Goal: Transaction & Acquisition: Purchase product/service

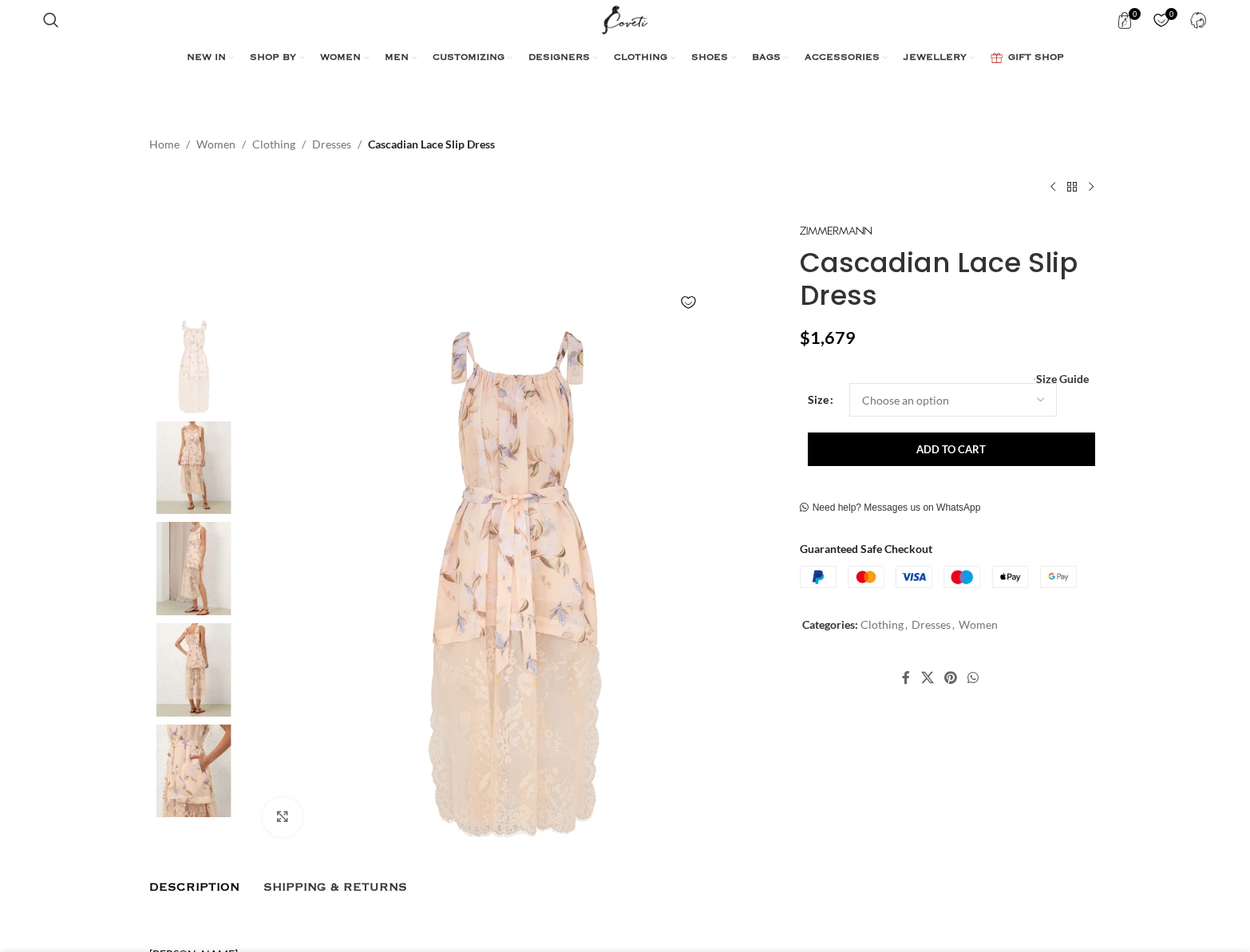
scroll to position [0, 167]
click at [189, 452] on img at bounding box center [194, 468] width 98 height 94
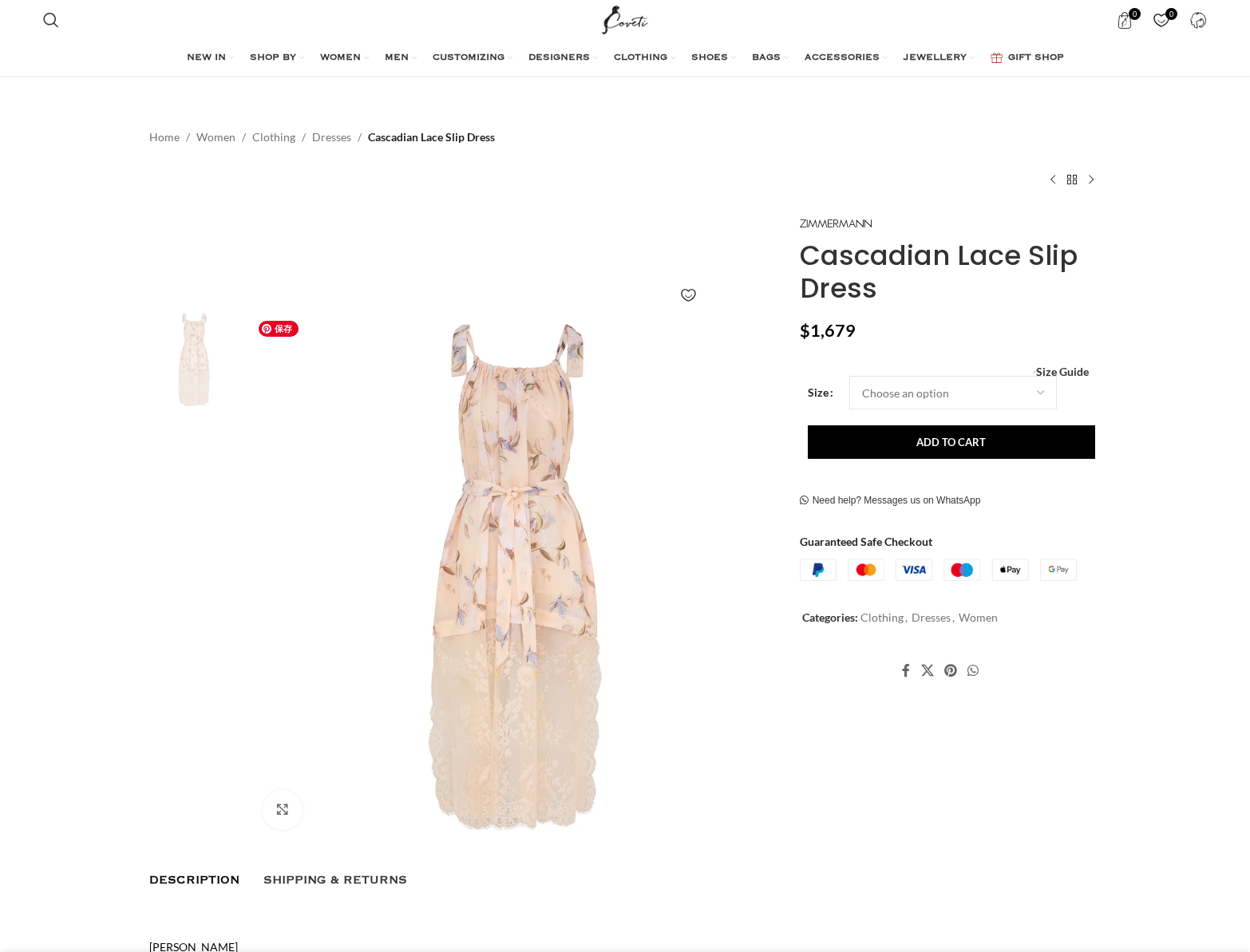
scroll to position [0, 0]
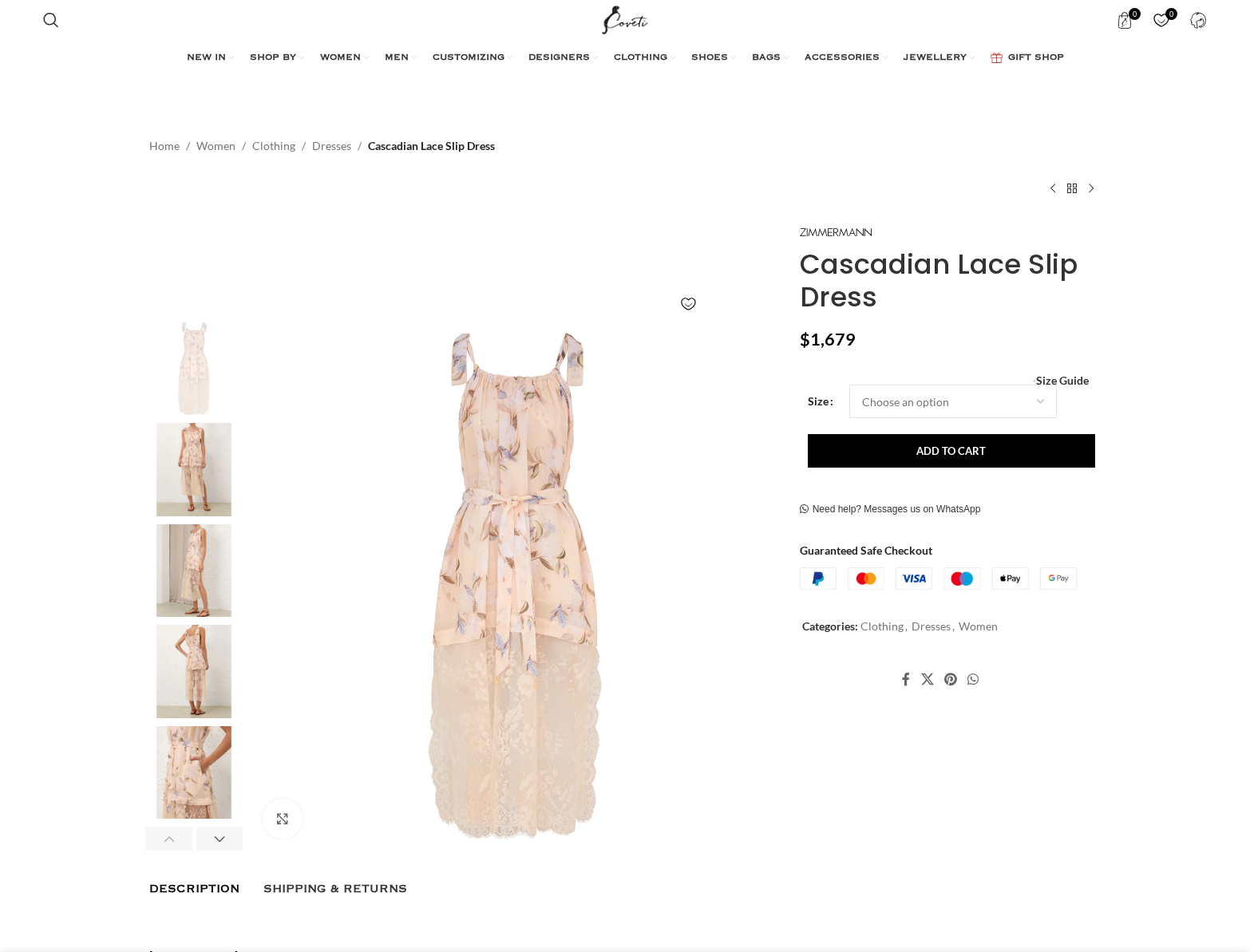
click at [203, 467] on img "2 / 9" at bounding box center [194, 469] width 98 height 94
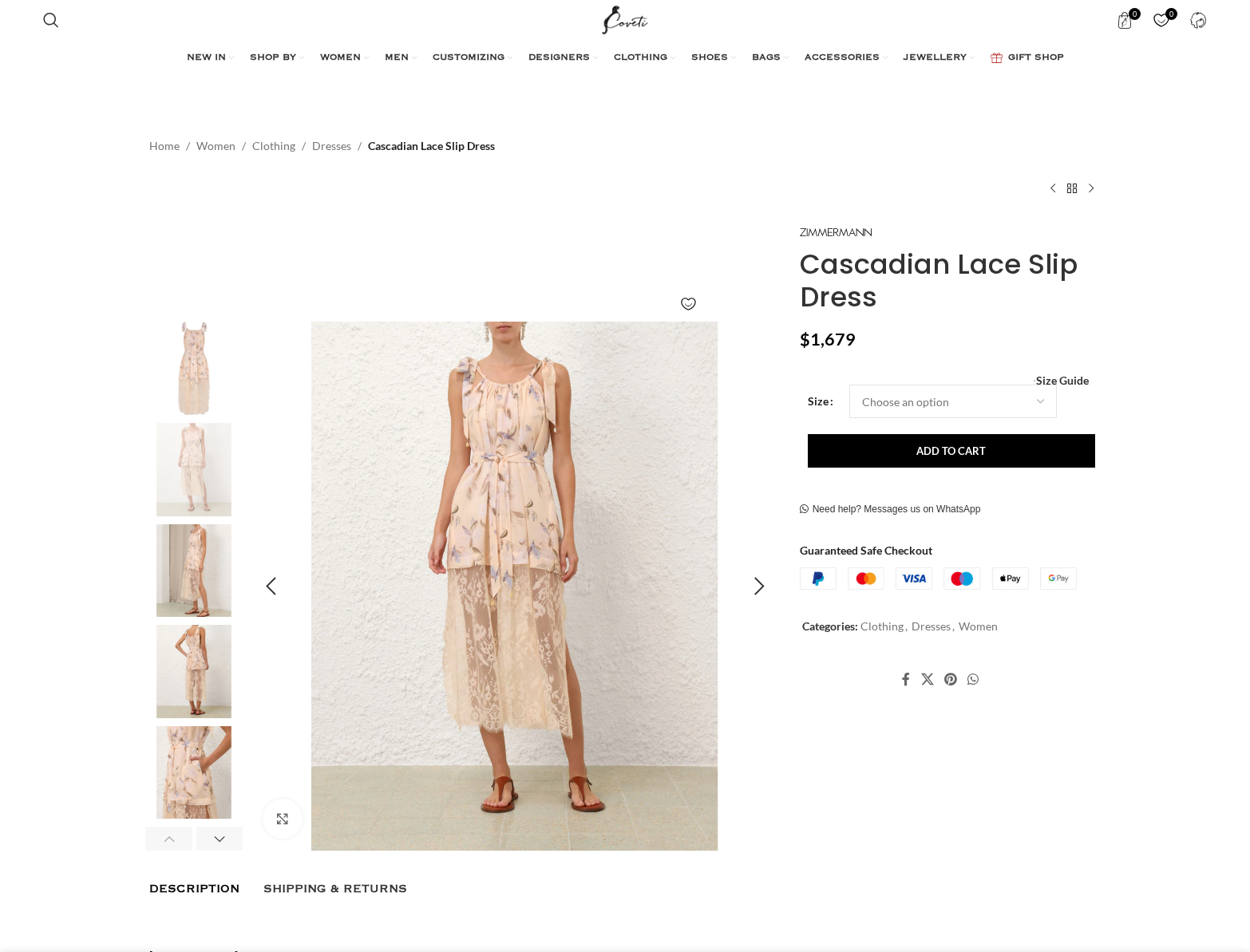
click at [545, 512] on img "2 / 9" at bounding box center [515, 586] width 529 height 529
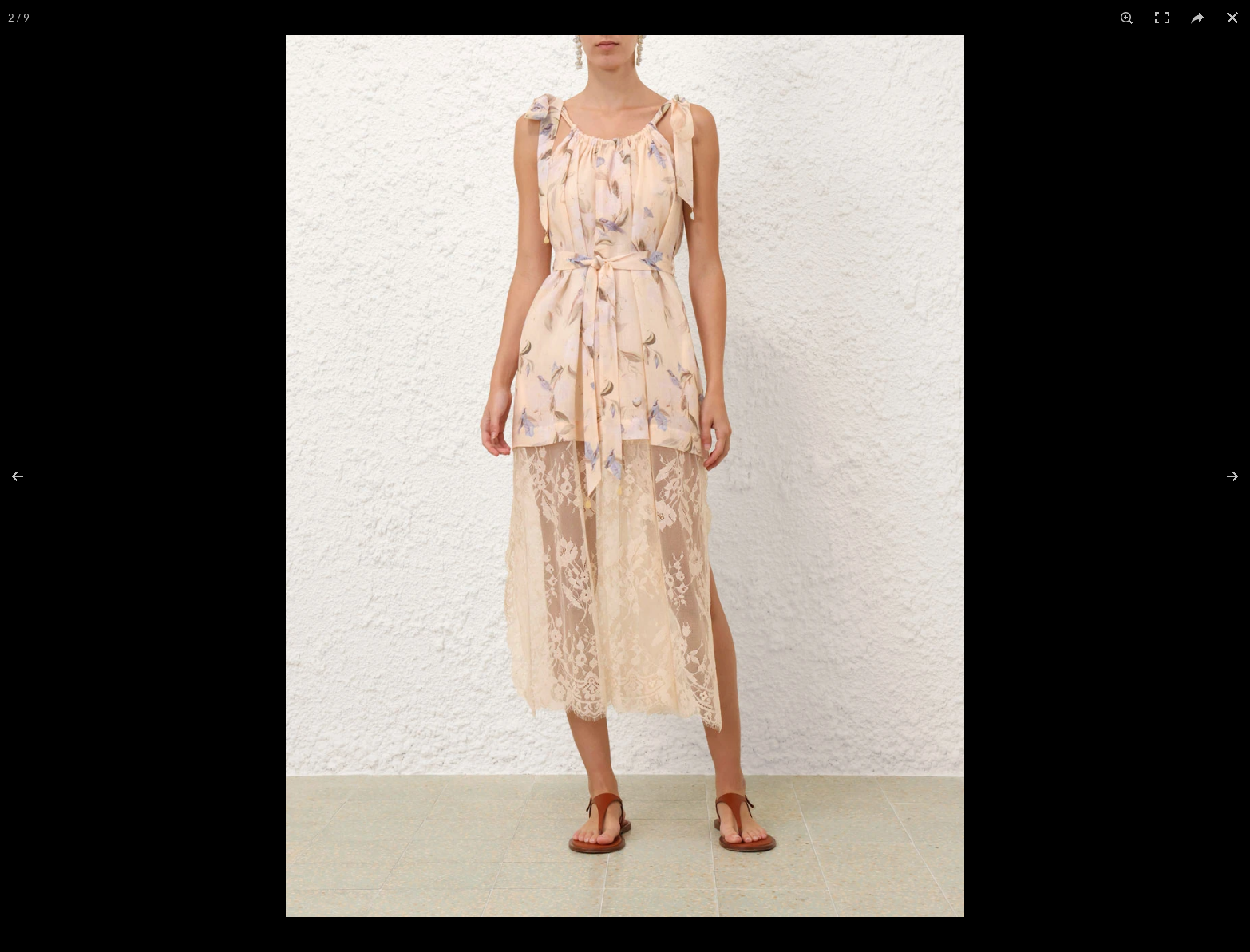
scroll to position [0, 336]
click at [635, 357] on img at bounding box center [625, 476] width 678 height 882
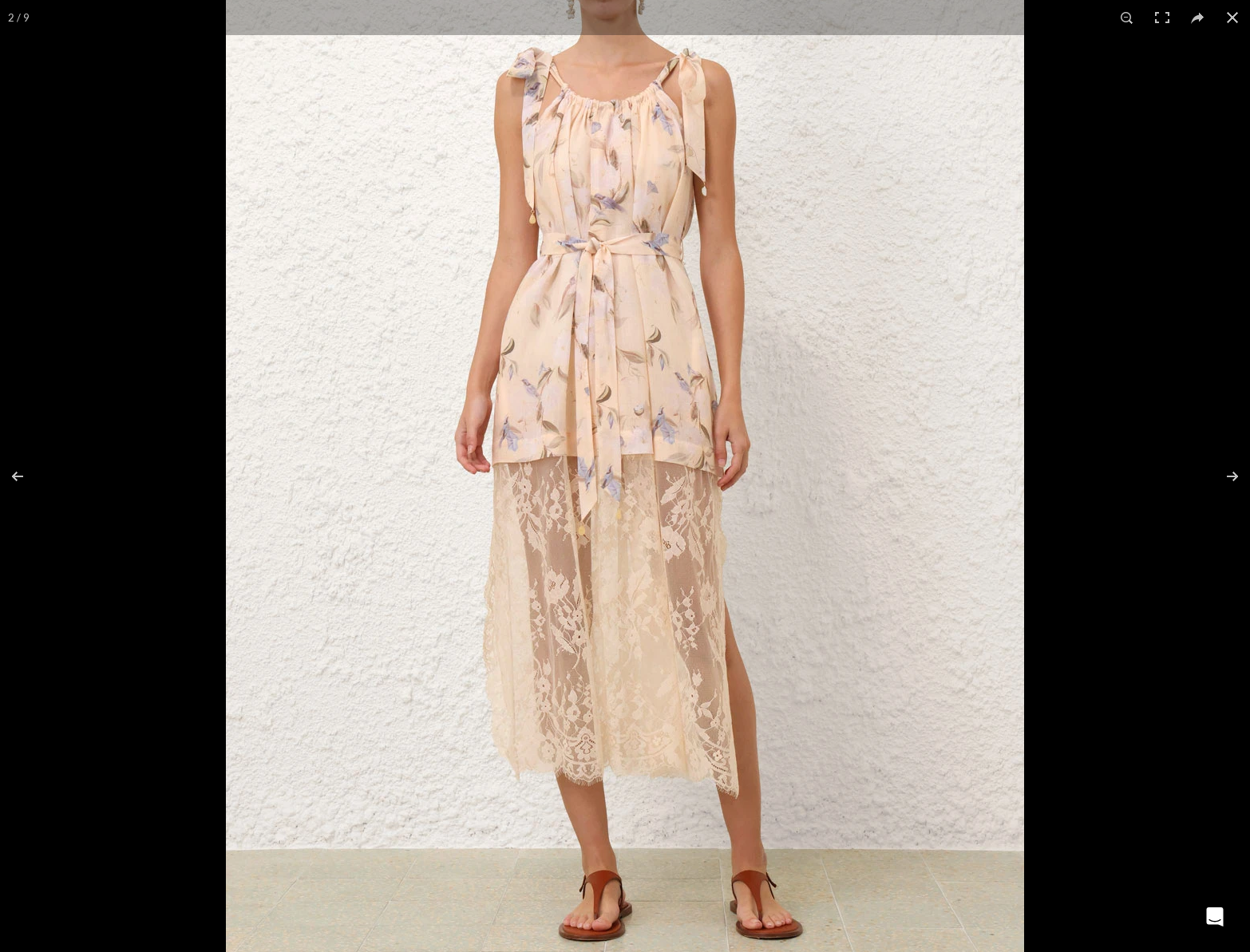
click at [649, 353] on img at bounding box center [625, 497] width 798 height 1038
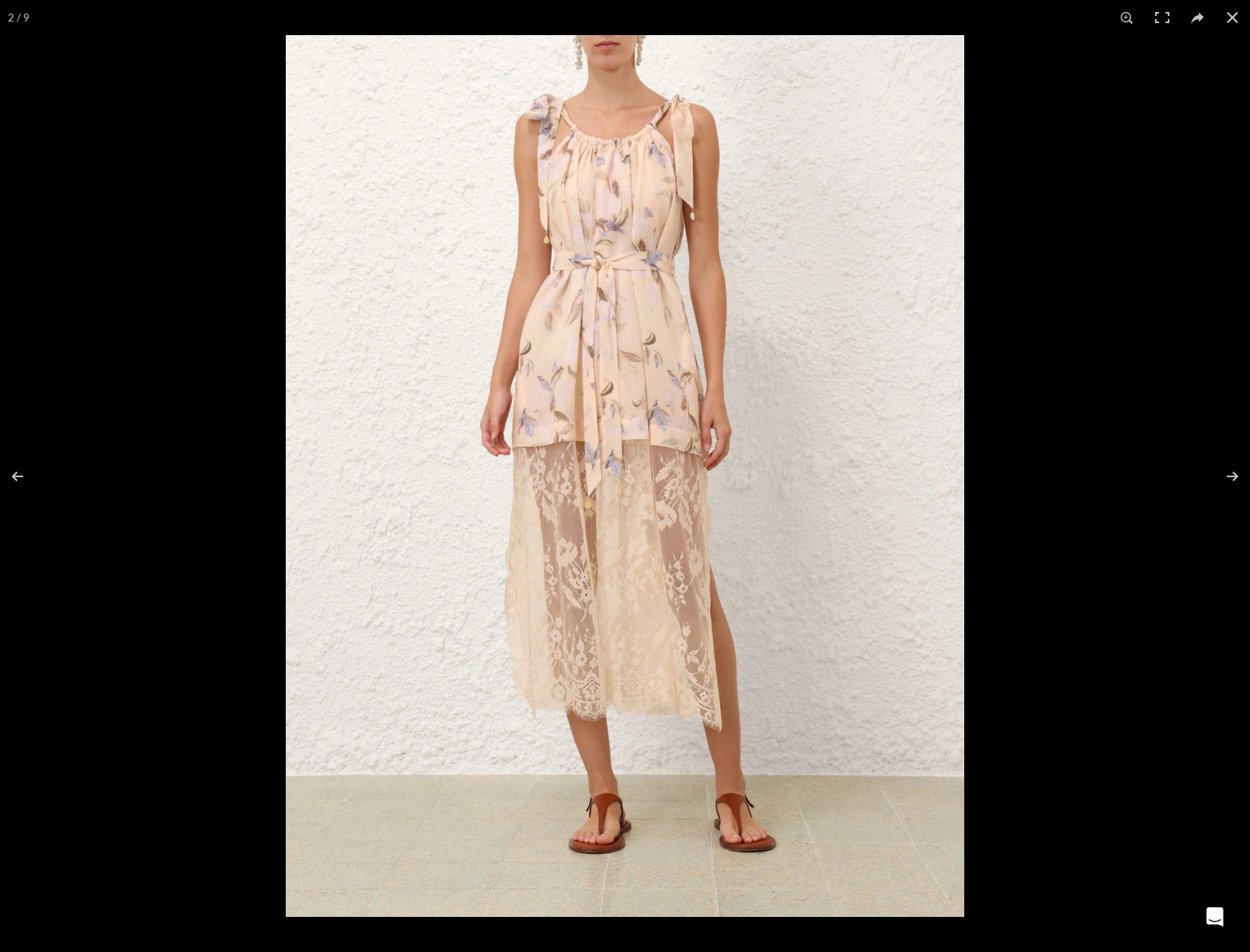
click at [649, 353] on img at bounding box center [625, 476] width 678 height 882
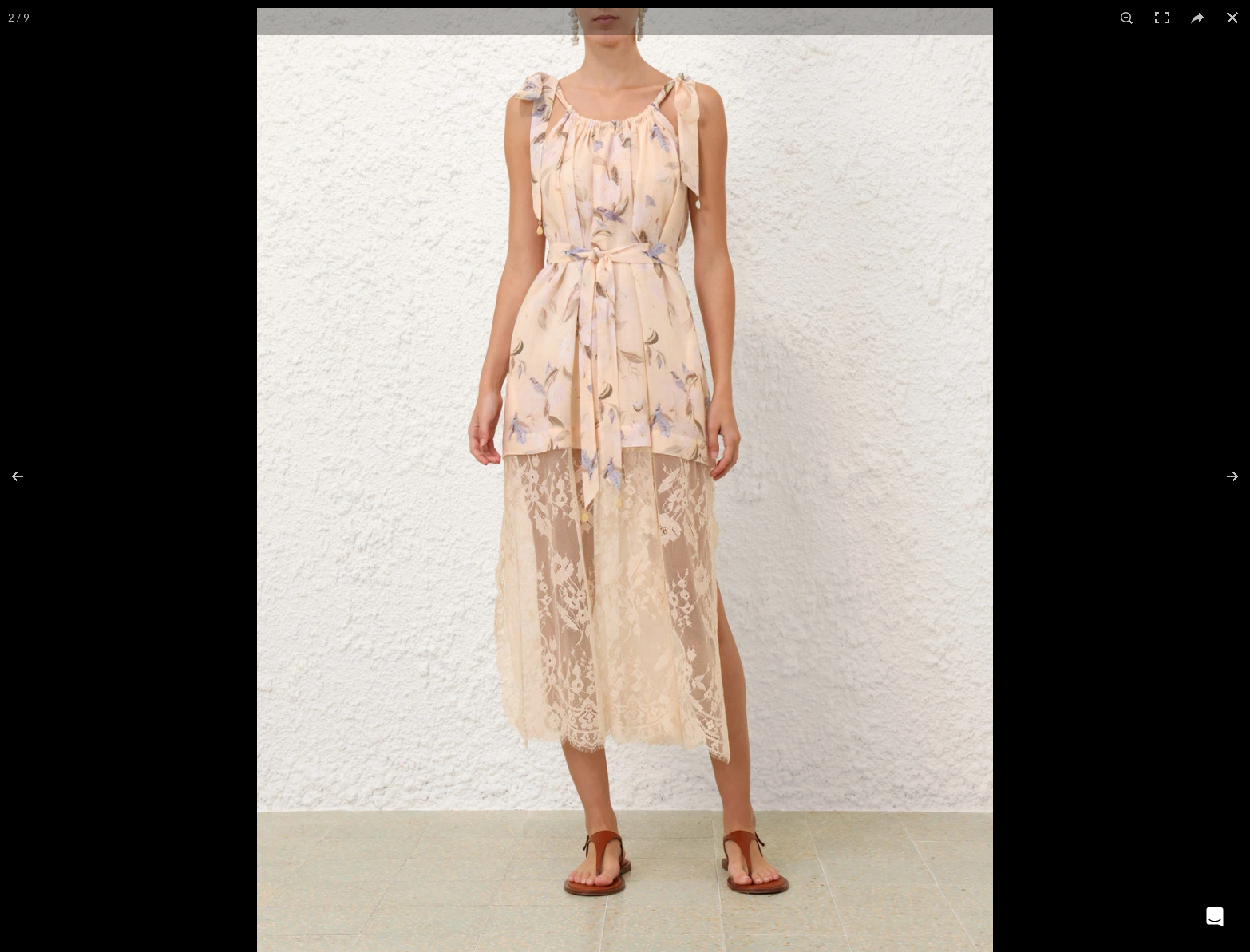
click at [662, 353] on img at bounding box center [625, 486] width 736 height 956
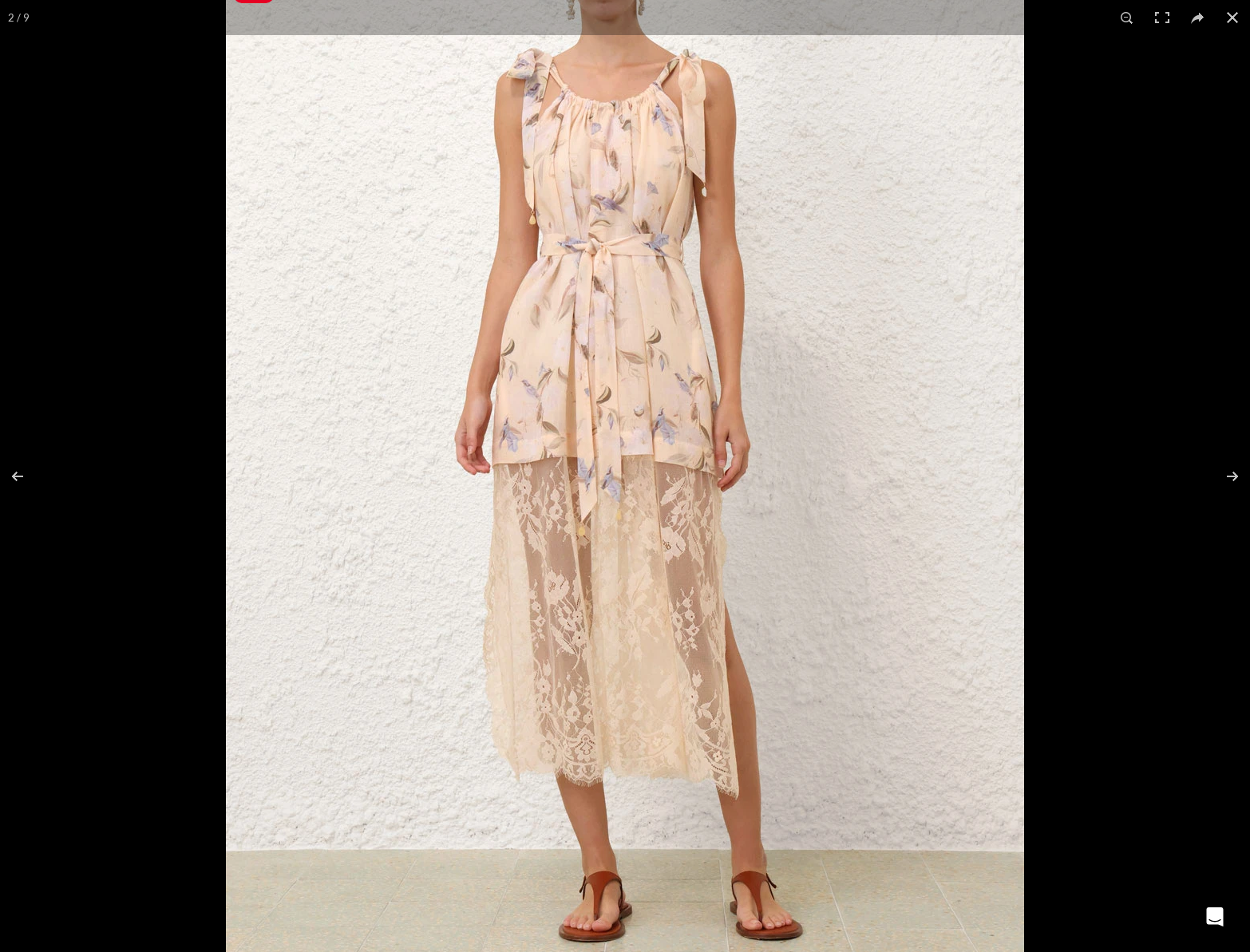
click at [625, 276] on img at bounding box center [625, 498] width 798 height 1038
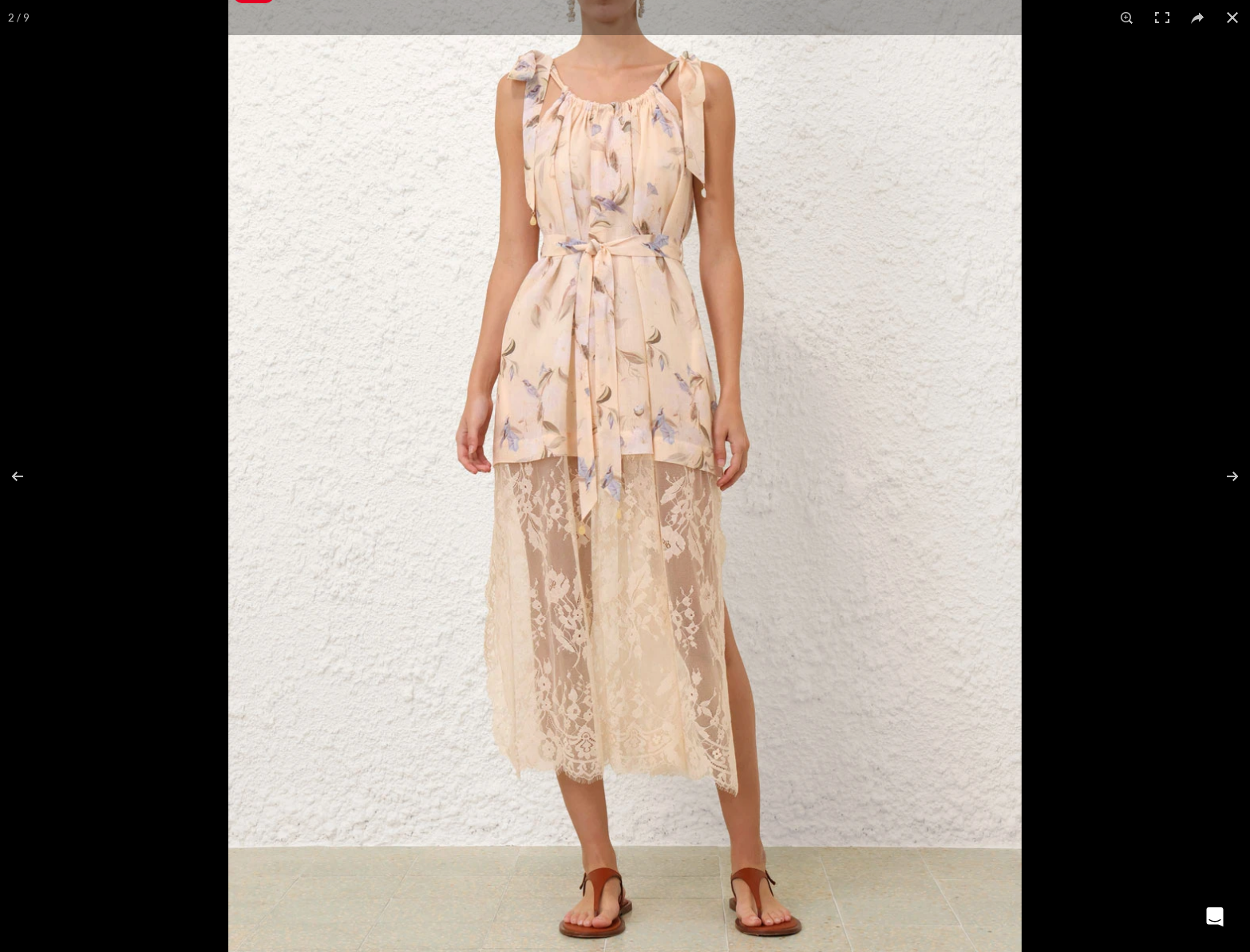
click at [625, 276] on img at bounding box center [625, 497] width 794 height 1031
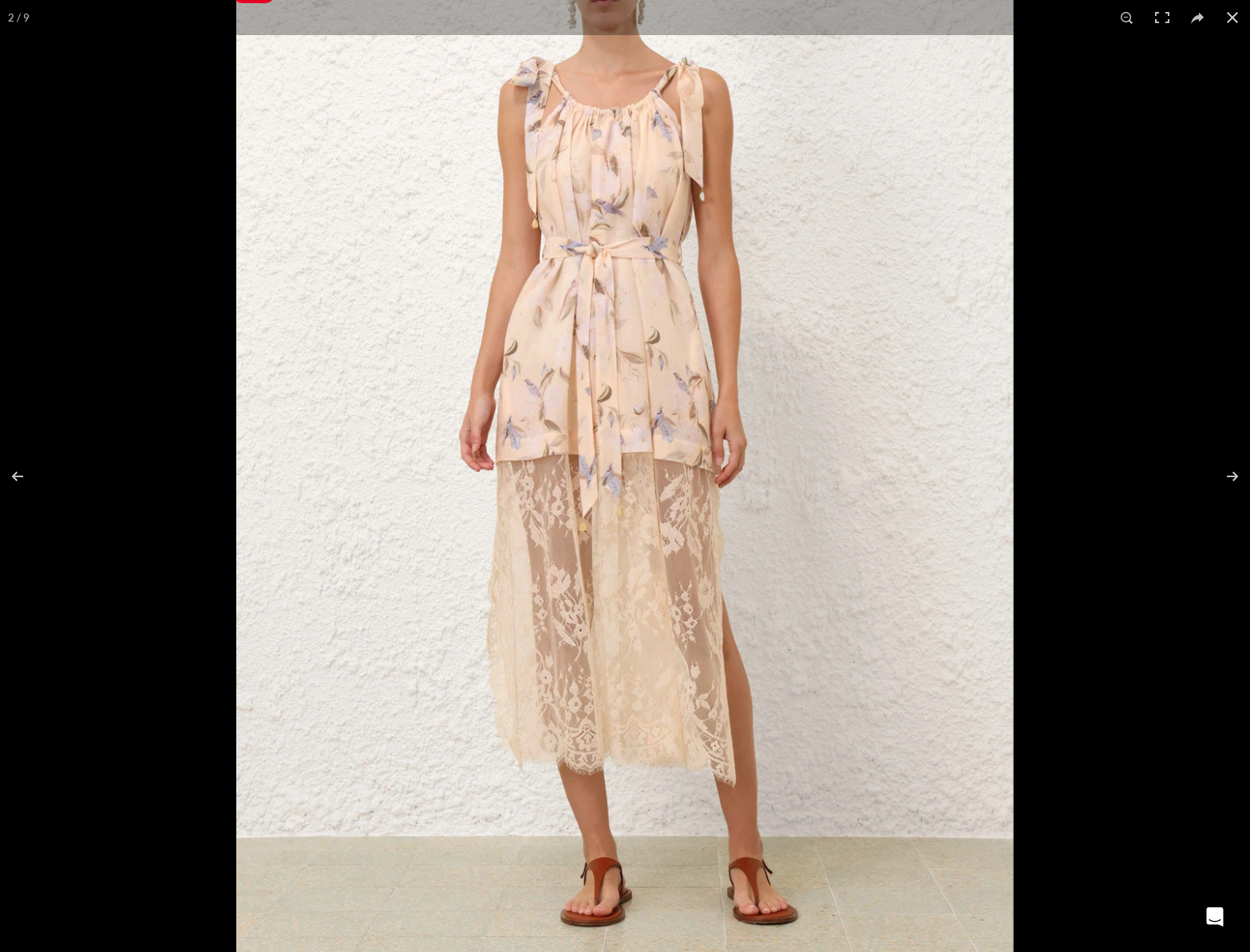
click at [625, 276] on img at bounding box center [625, 494] width 777 height 1010
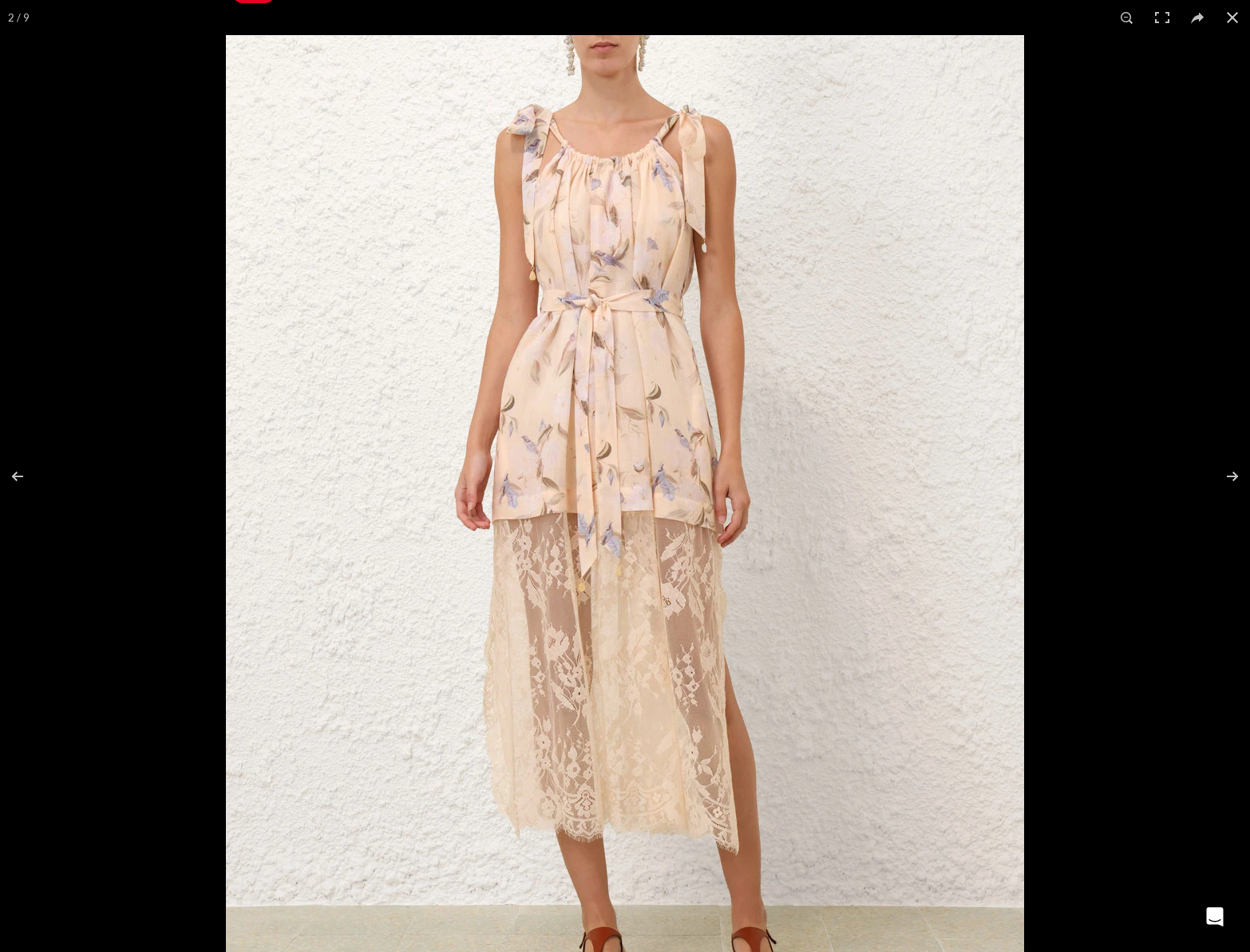
click at [626, 307] on img at bounding box center [625, 554] width 798 height 1038
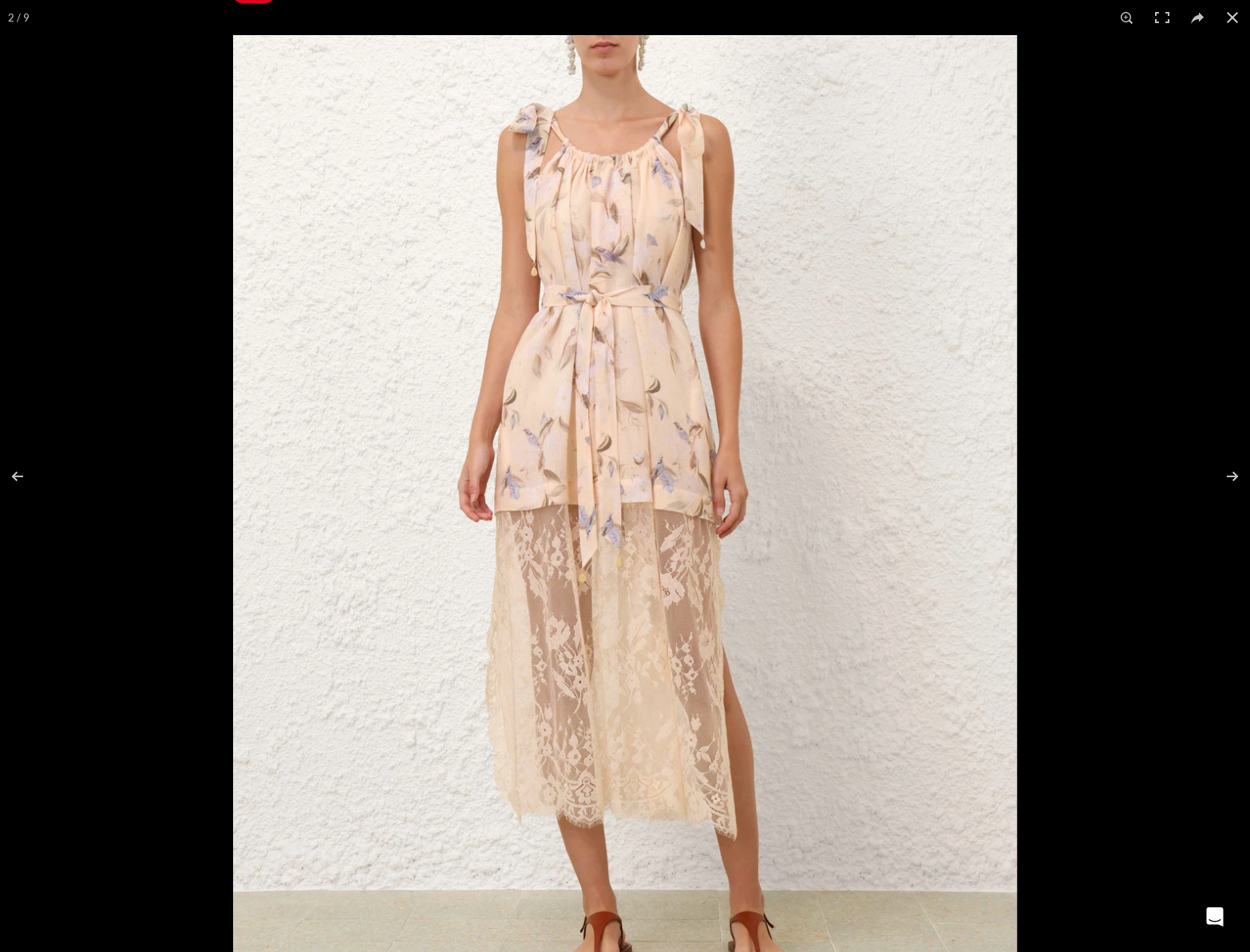
click at [626, 307] on img at bounding box center [625, 544] width 784 height 1019
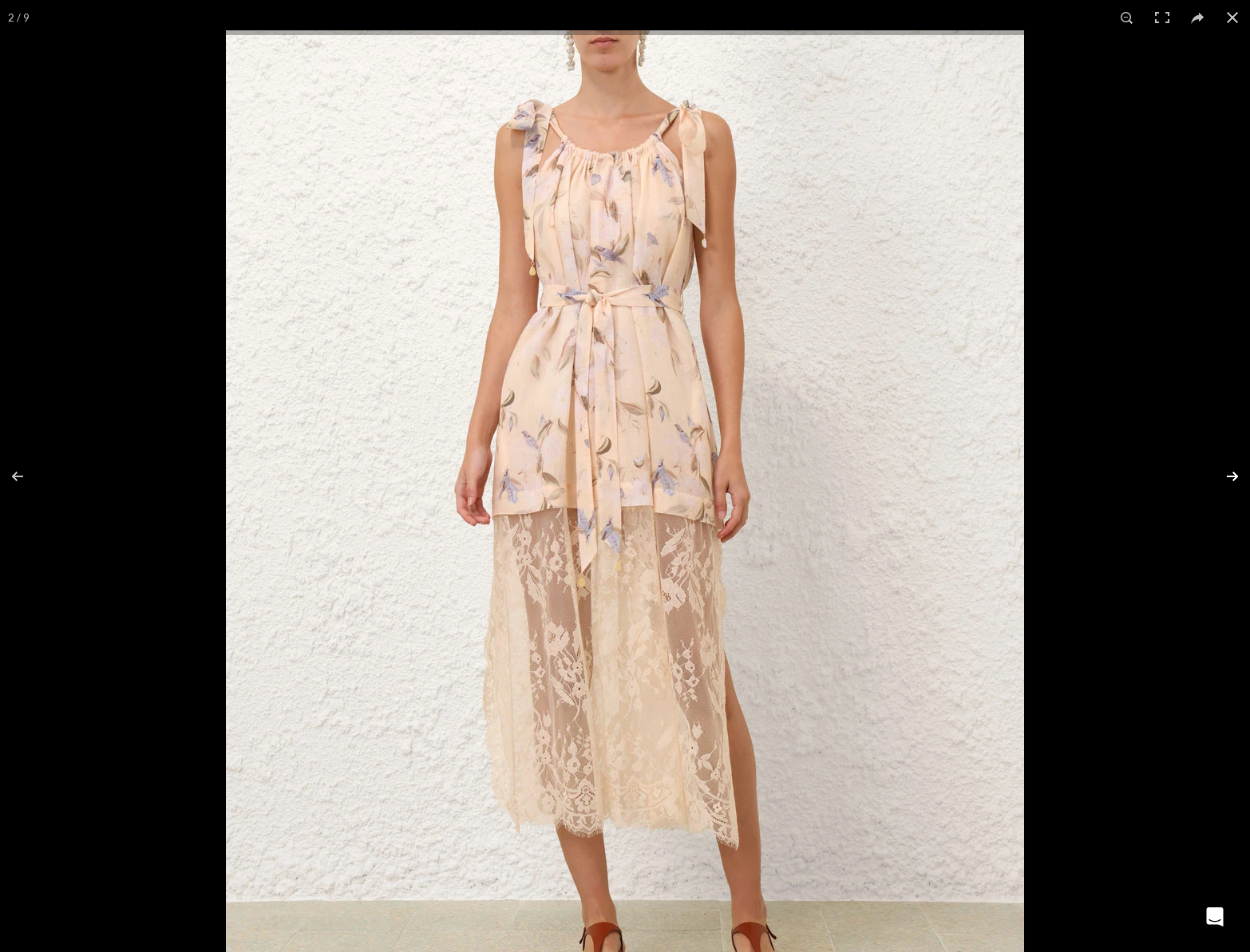
click at [1240, 474] on button at bounding box center [1223, 476] width 56 height 80
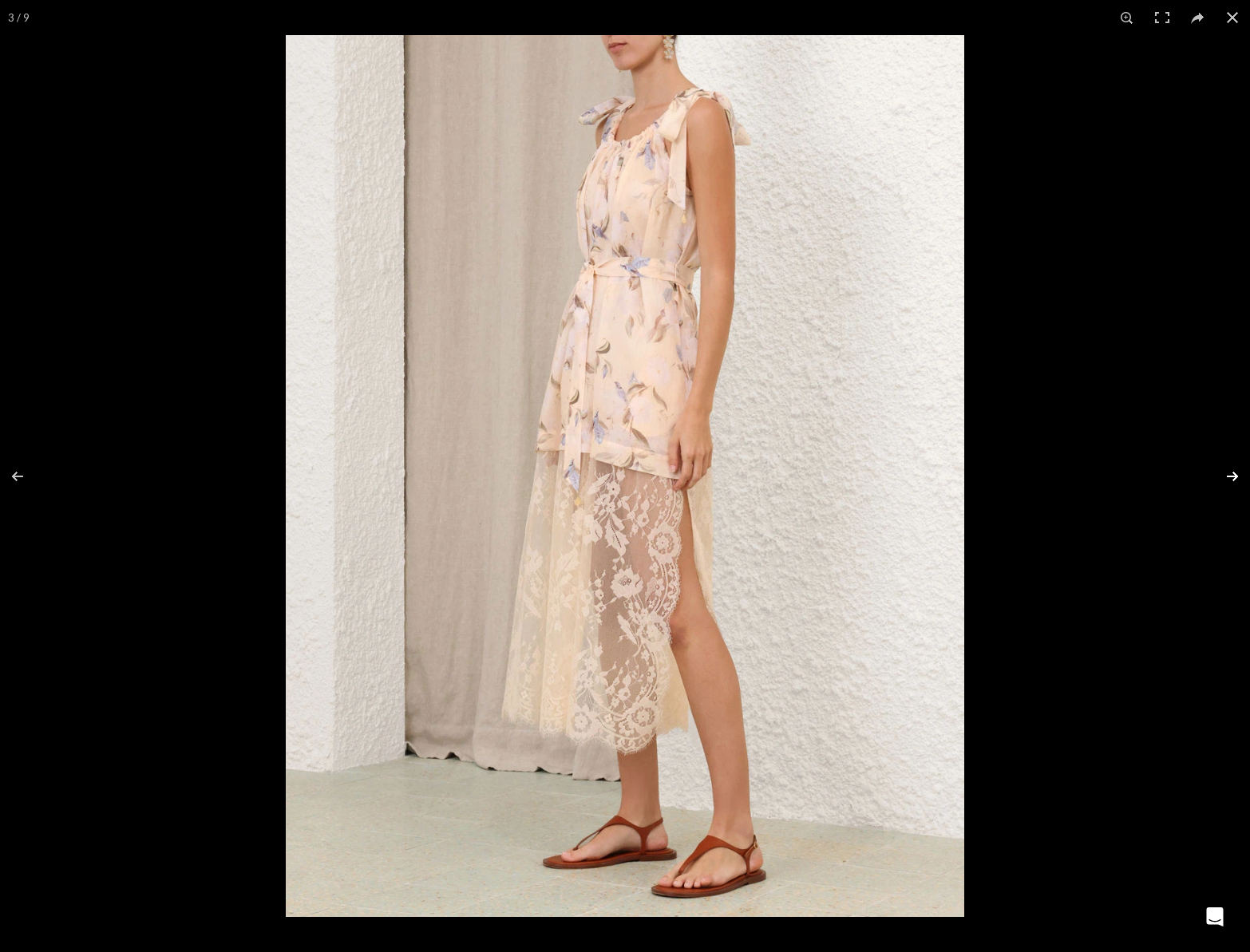
click at [1240, 474] on button at bounding box center [1223, 476] width 56 height 80
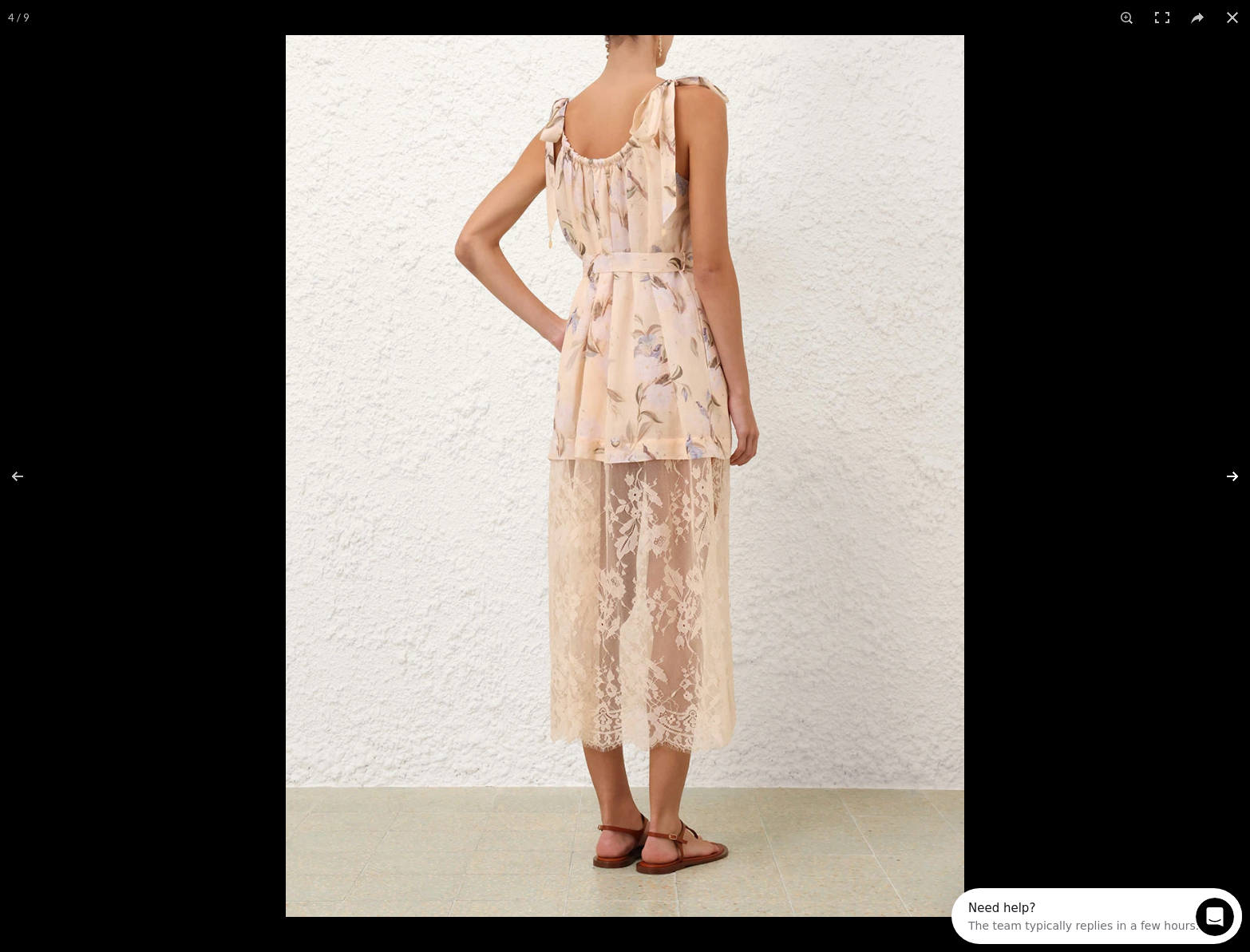
scroll to position [0, 0]
click at [1228, 473] on button at bounding box center [1223, 476] width 56 height 80
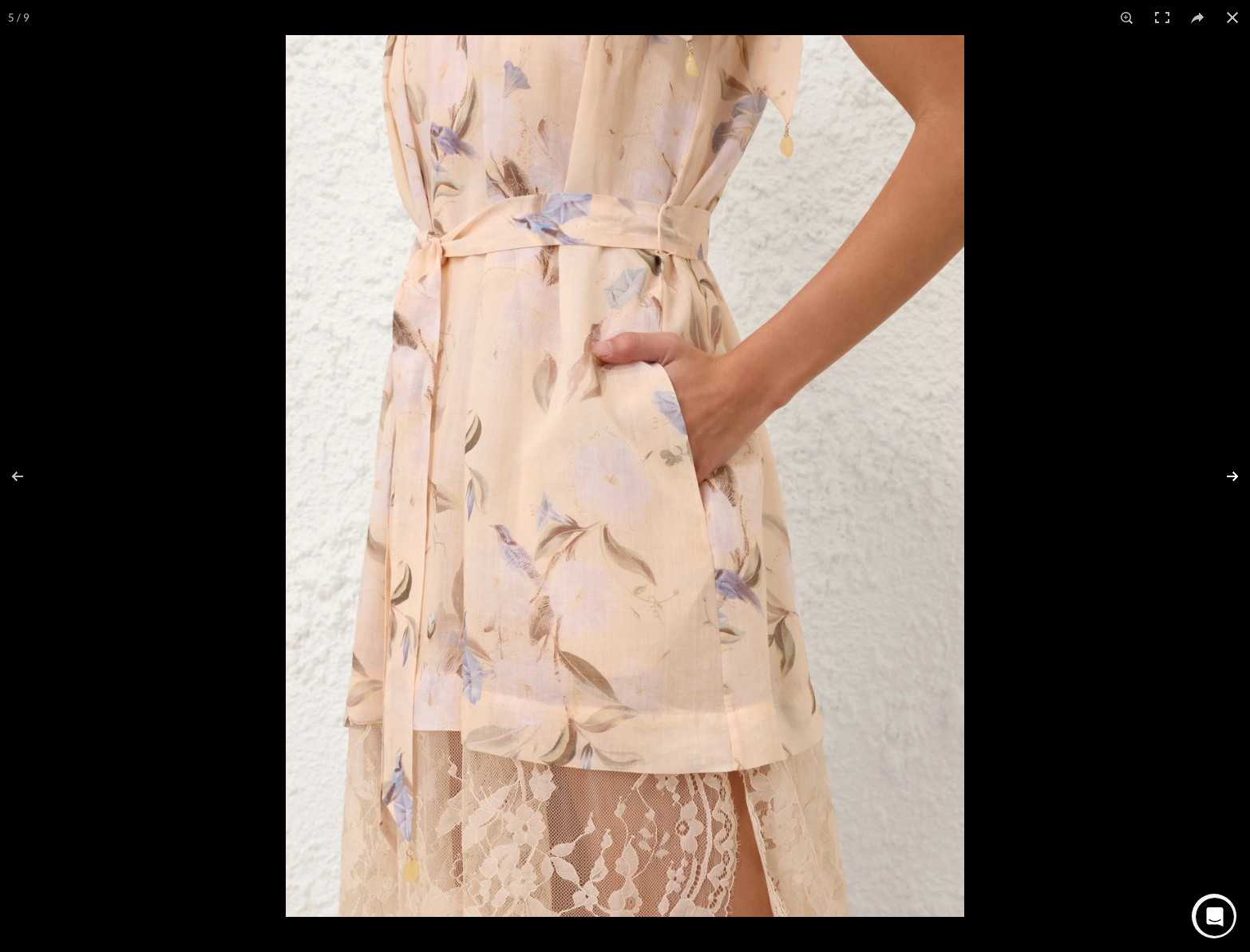
click at [1228, 473] on button at bounding box center [1223, 476] width 56 height 80
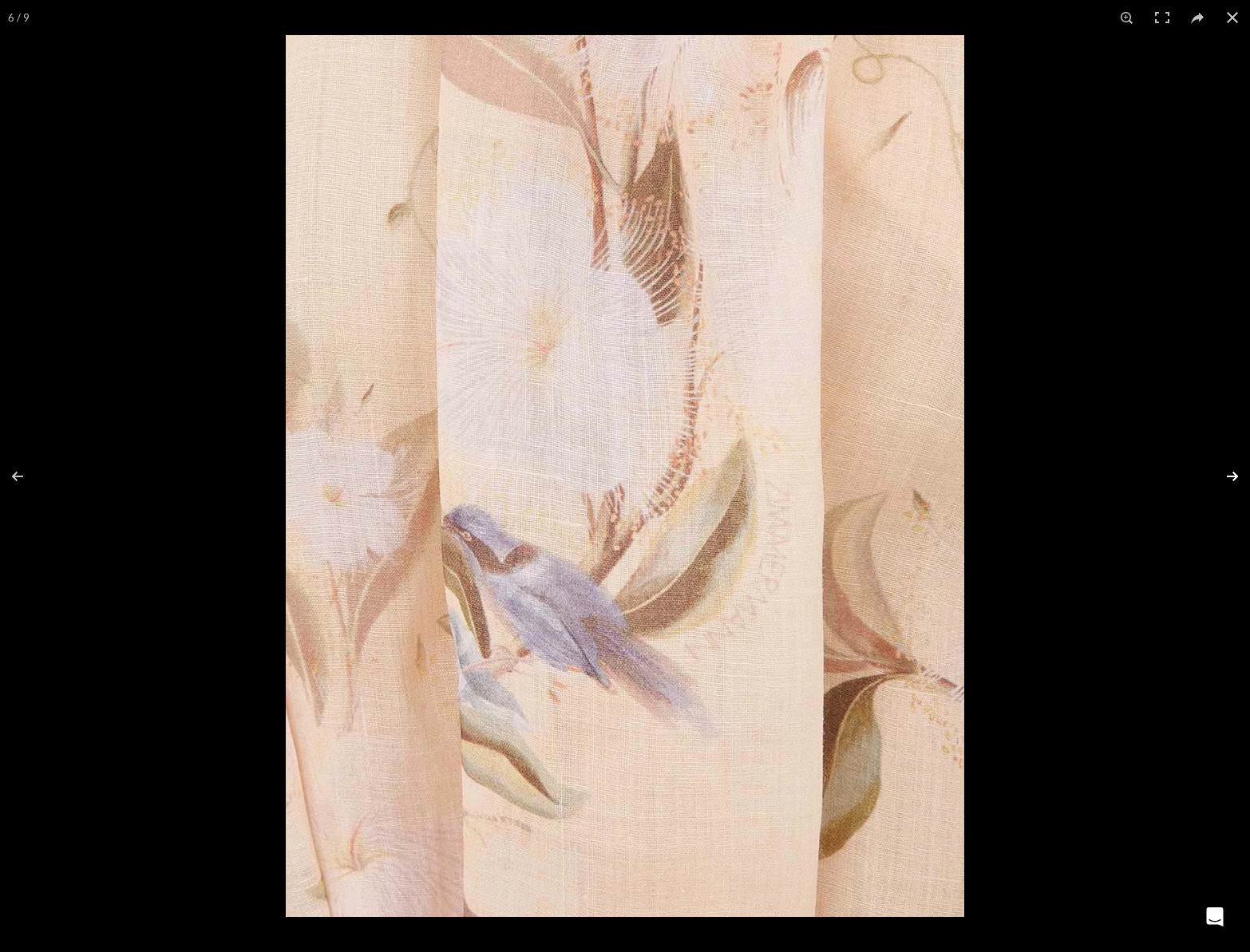
click at [1228, 473] on button at bounding box center [1223, 476] width 56 height 80
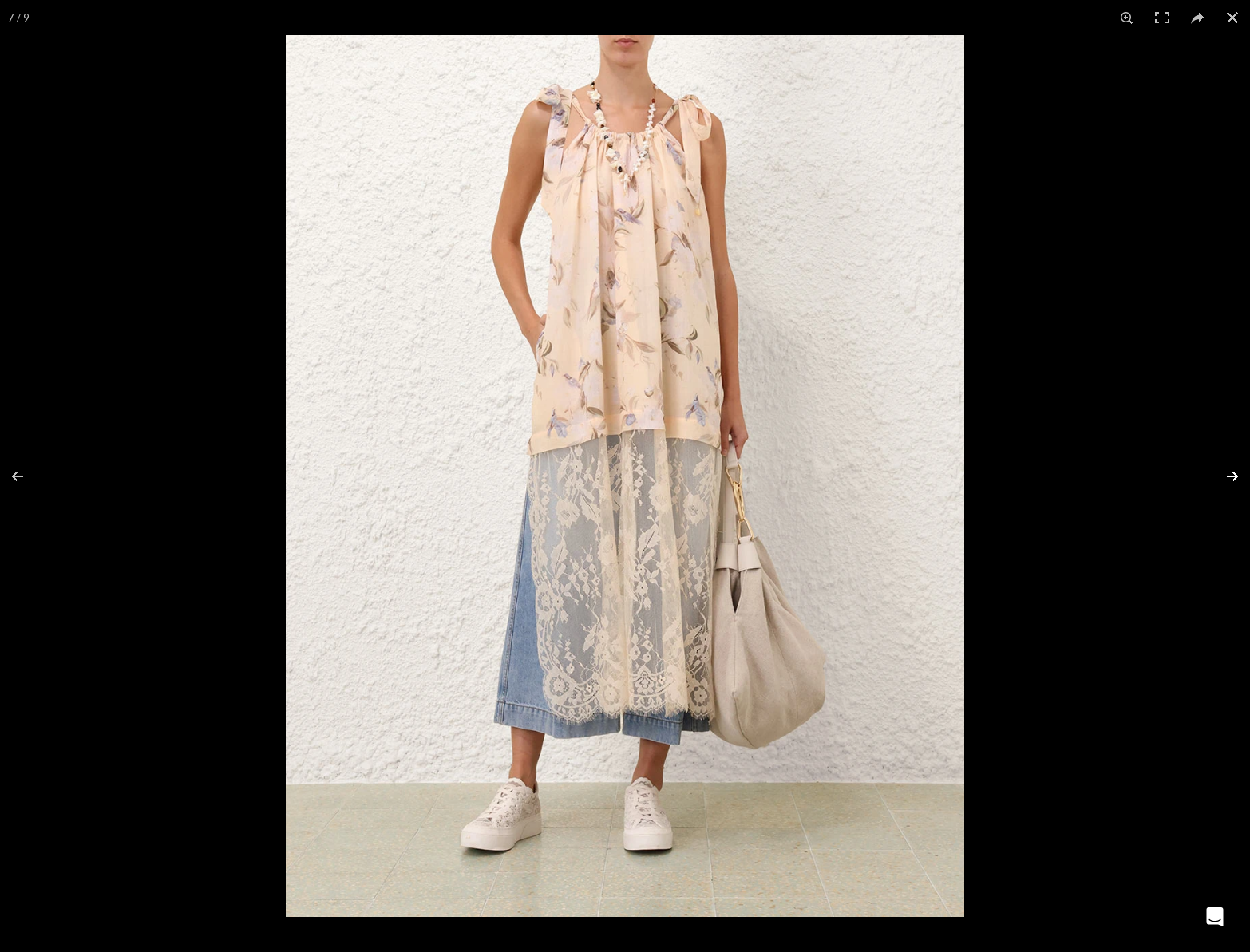
click at [1228, 473] on button at bounding box center [1223, 476] width 56 height 80
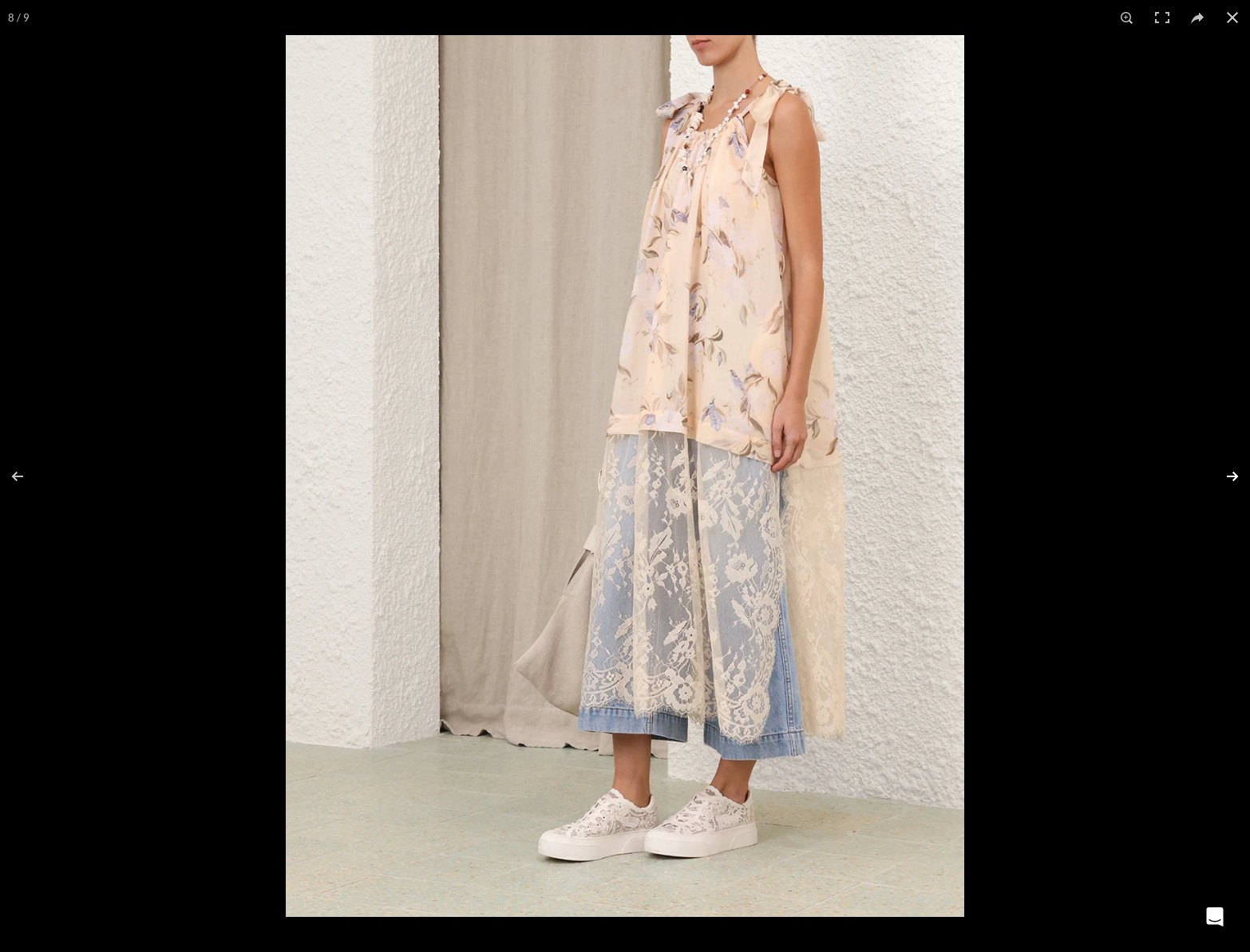
click at [1228, 473] on button at bounding box center [1223, 476] width 56 height 80
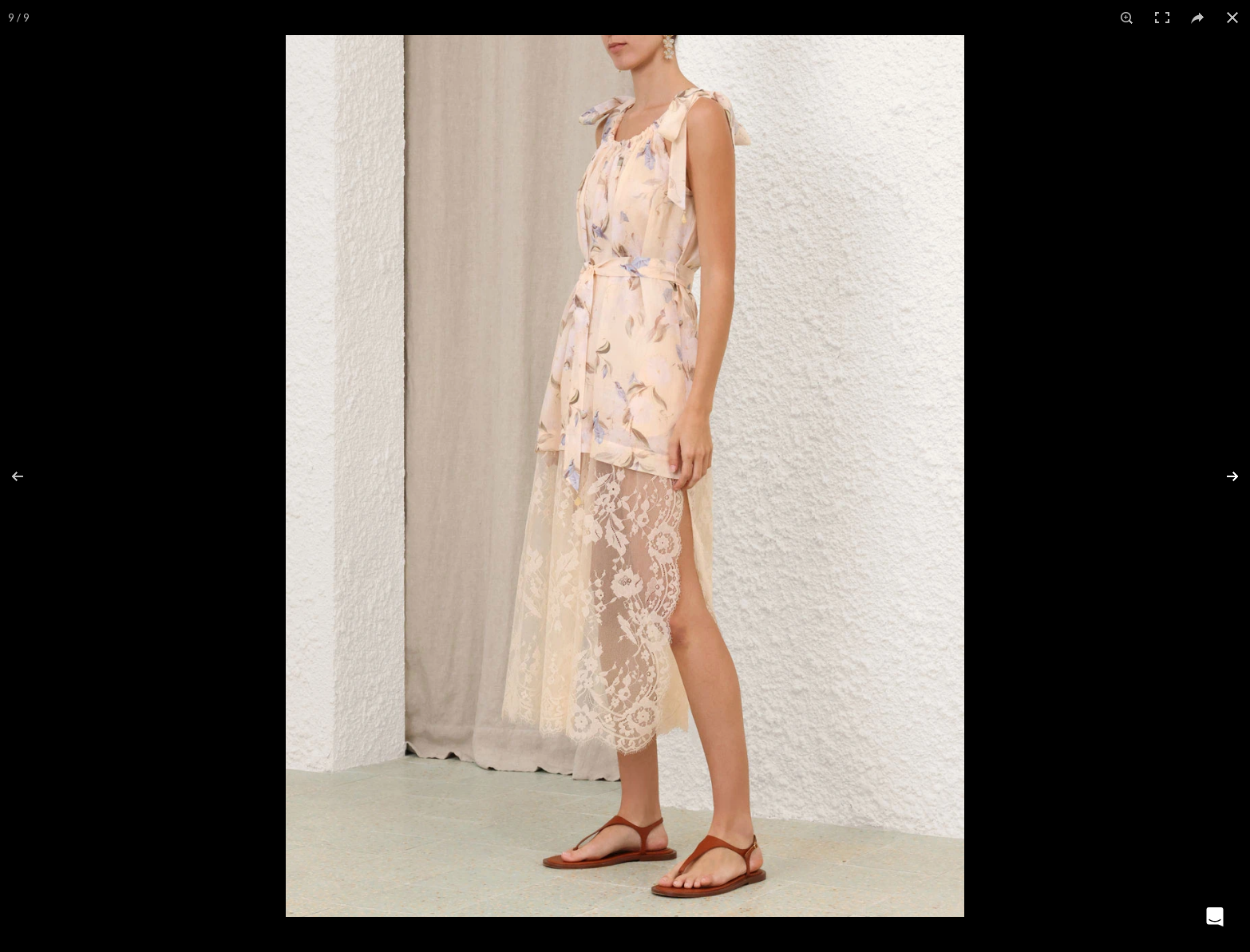
click at [1228, 473] on button at bounding box center [1223, 476] width 56 height 80
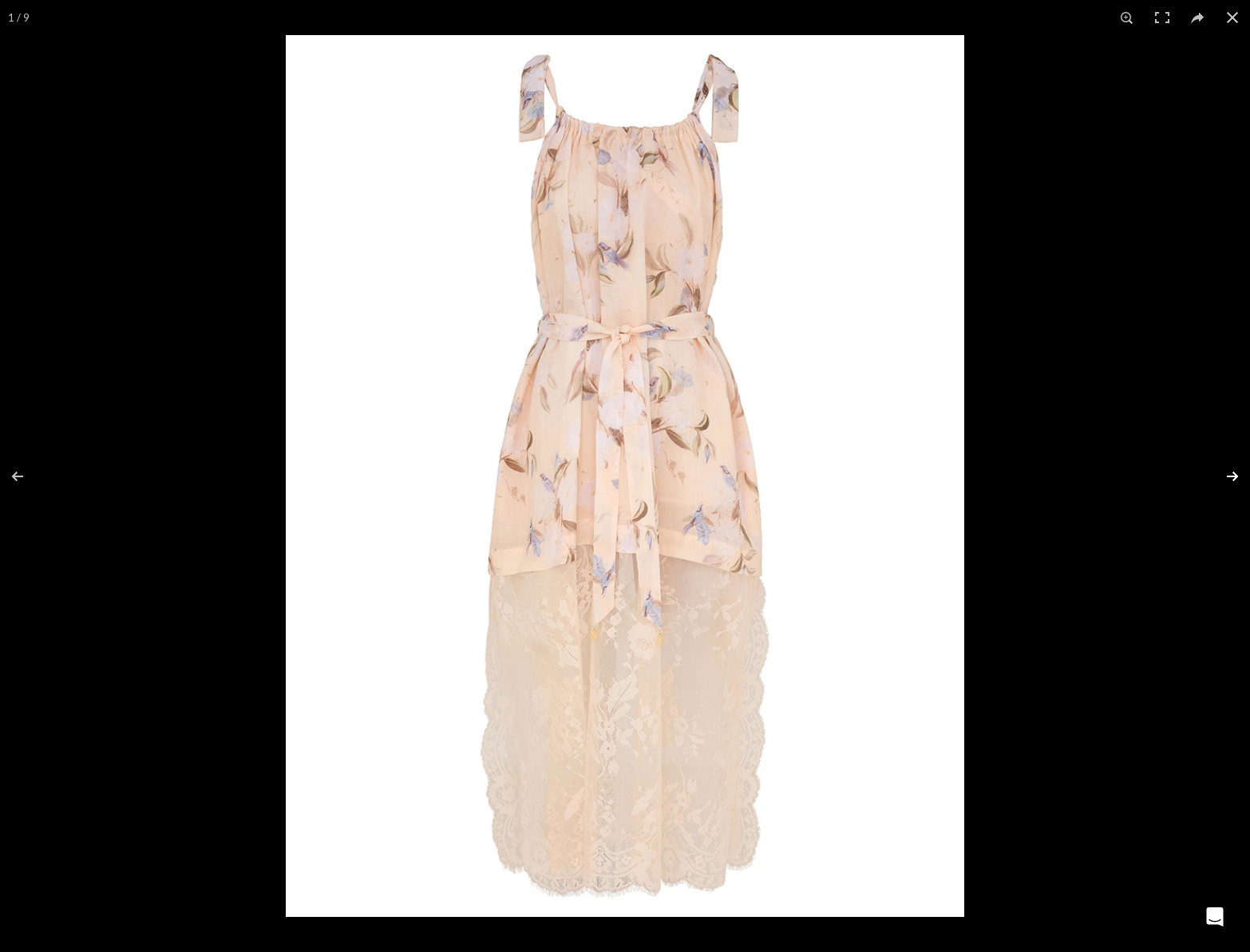
click at [1228, 473] on button at bounding box center [1223, 476] width 56 height 80
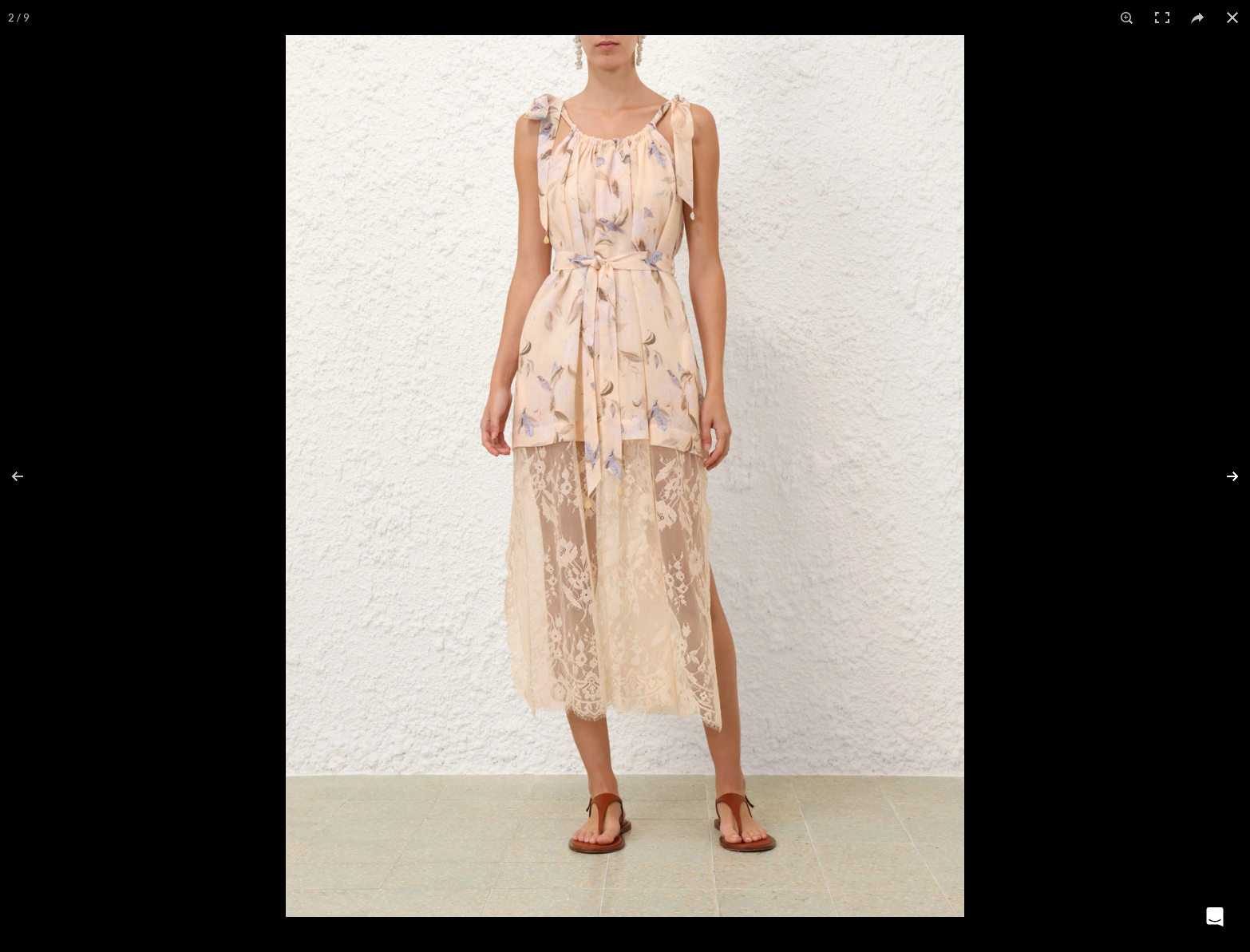
click at [1228, 473] on button at bounding box center [1223, 476] width 56 height 80
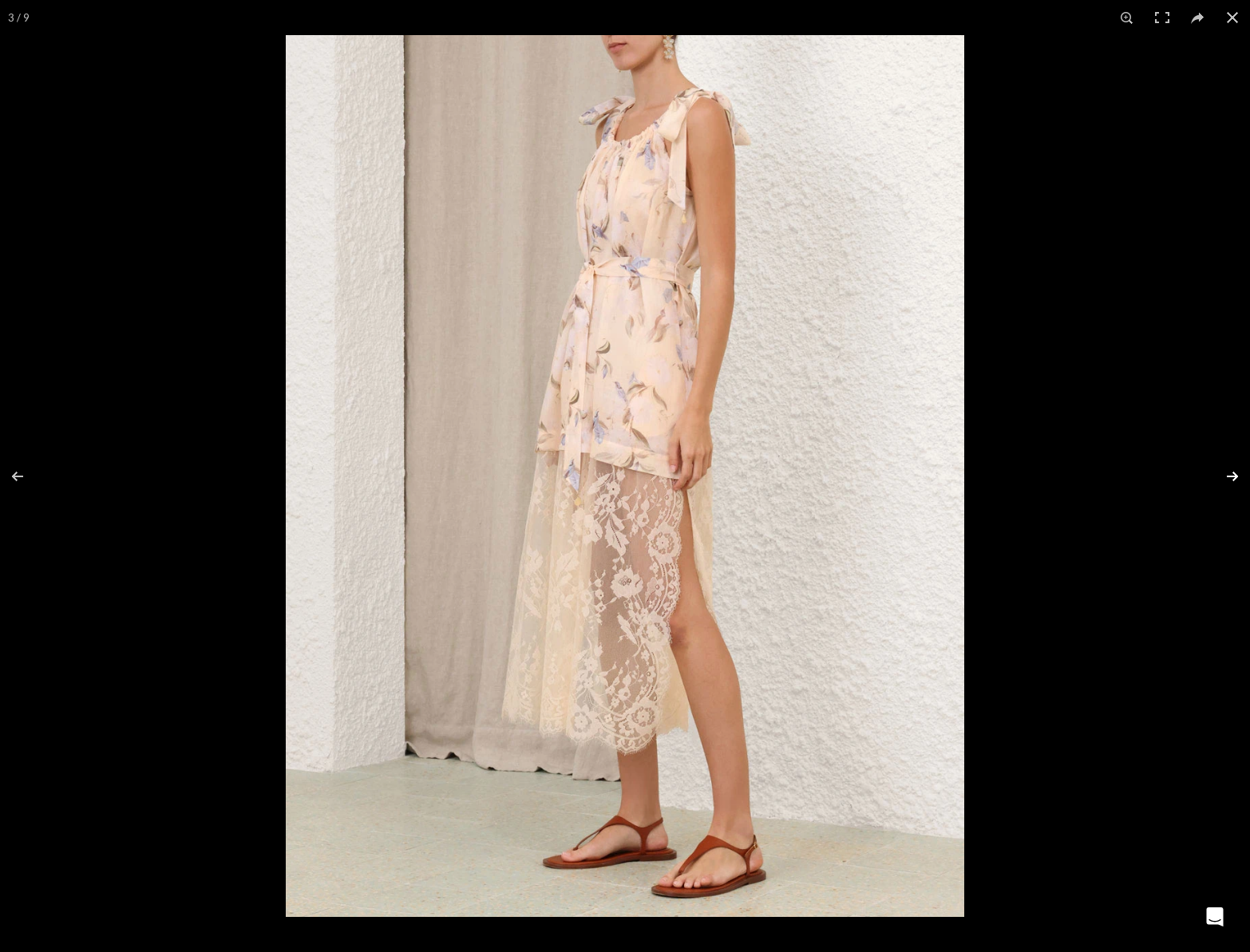
click at [1228, 473] on button at bounding box center [1223, 476] width 56 height 80
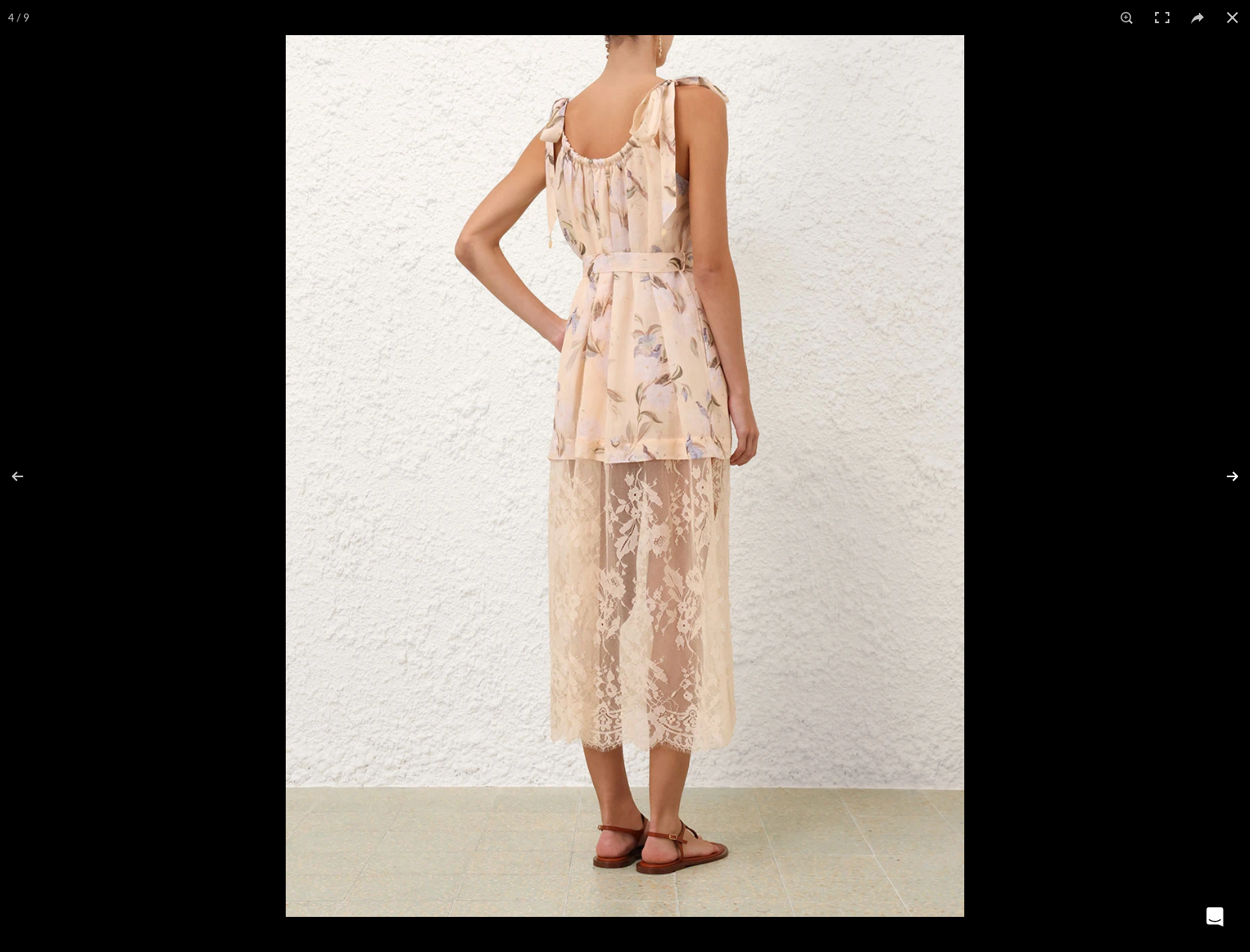
click at [1228, 473] on button at bounding box center [1223, 476] width 56 height 80
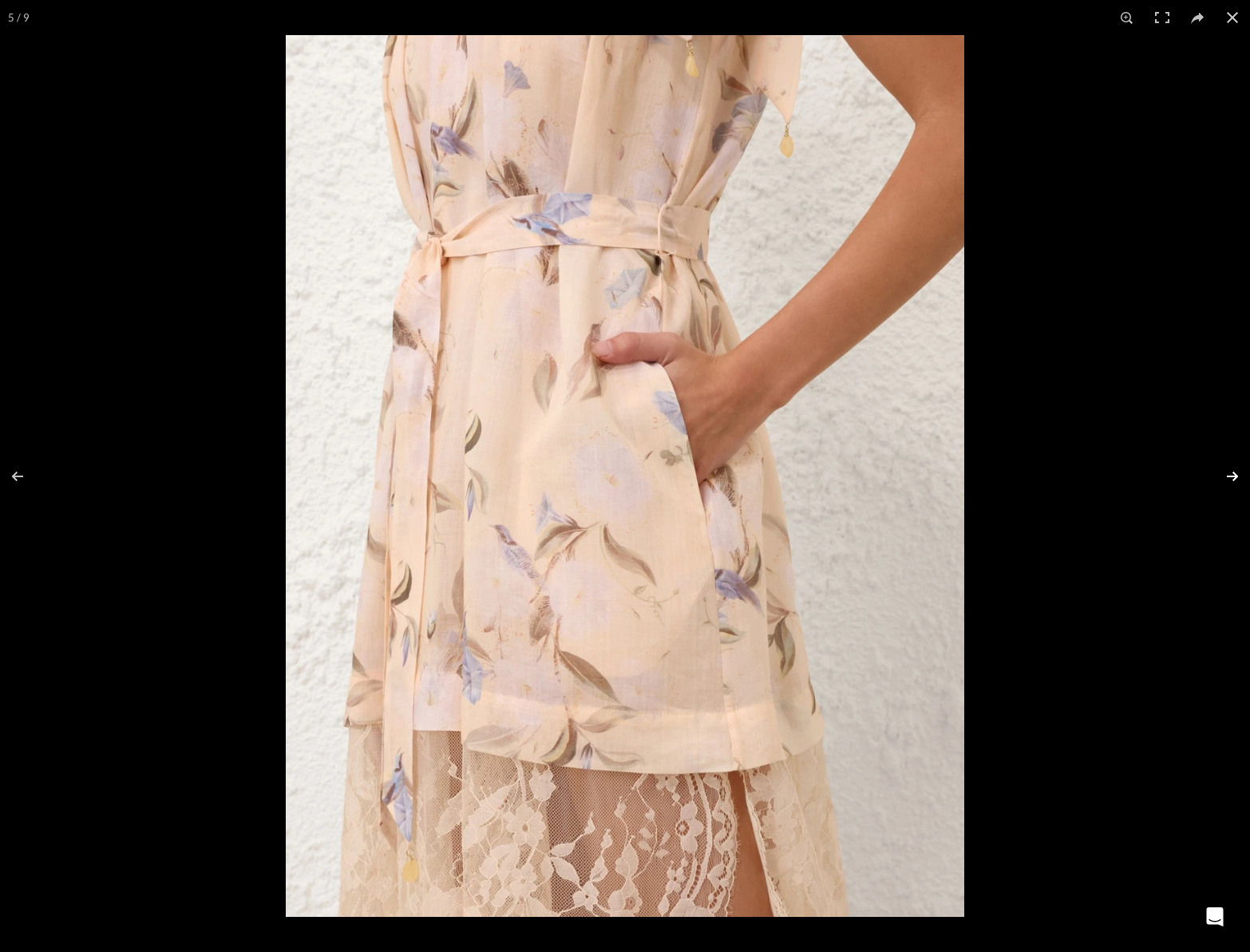
click at [1228, 473] on button at bounding box center [1223, 476] width 56 height 80
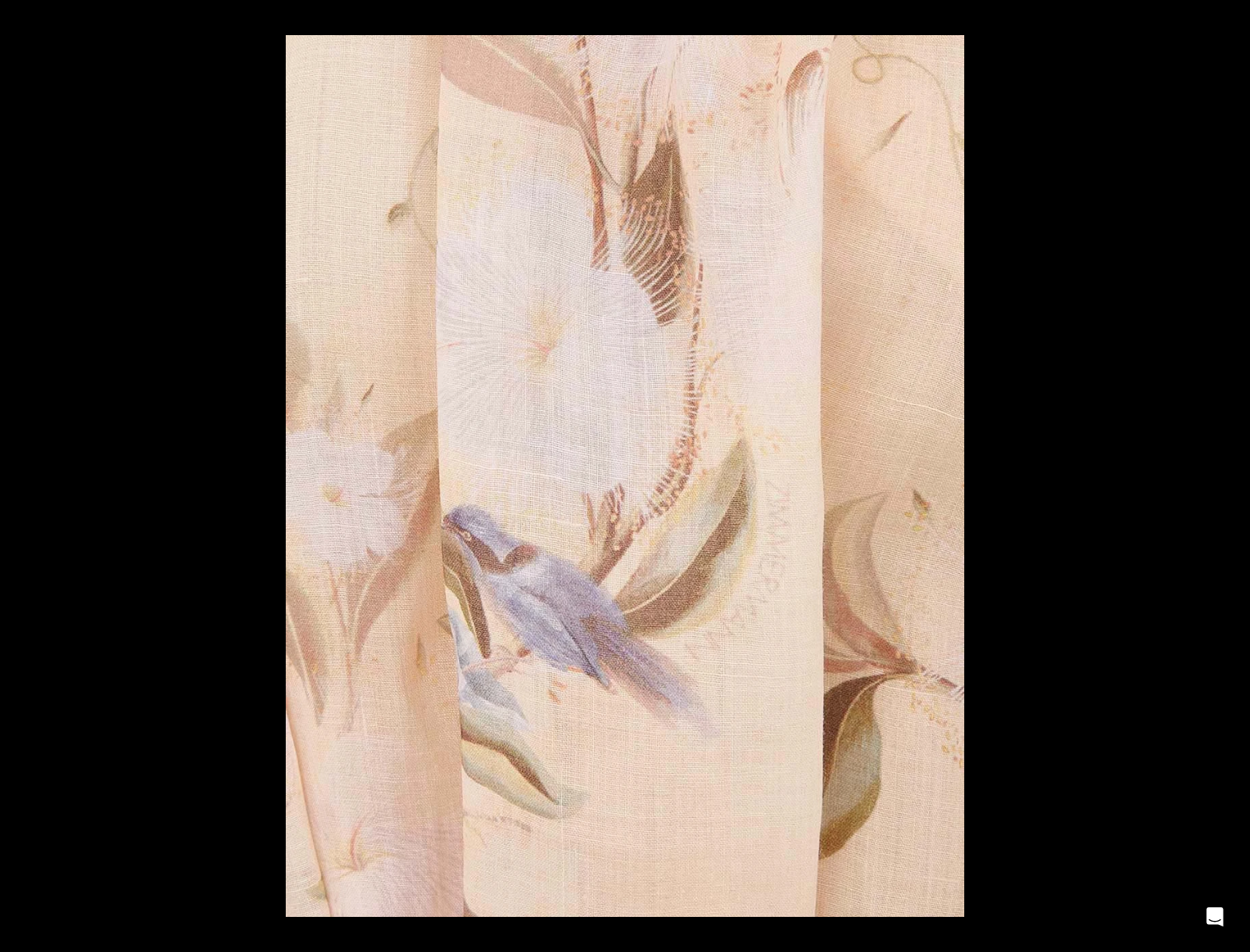
scroll to position [0, 840]
